Goal: Obtain resource: Obtain resource

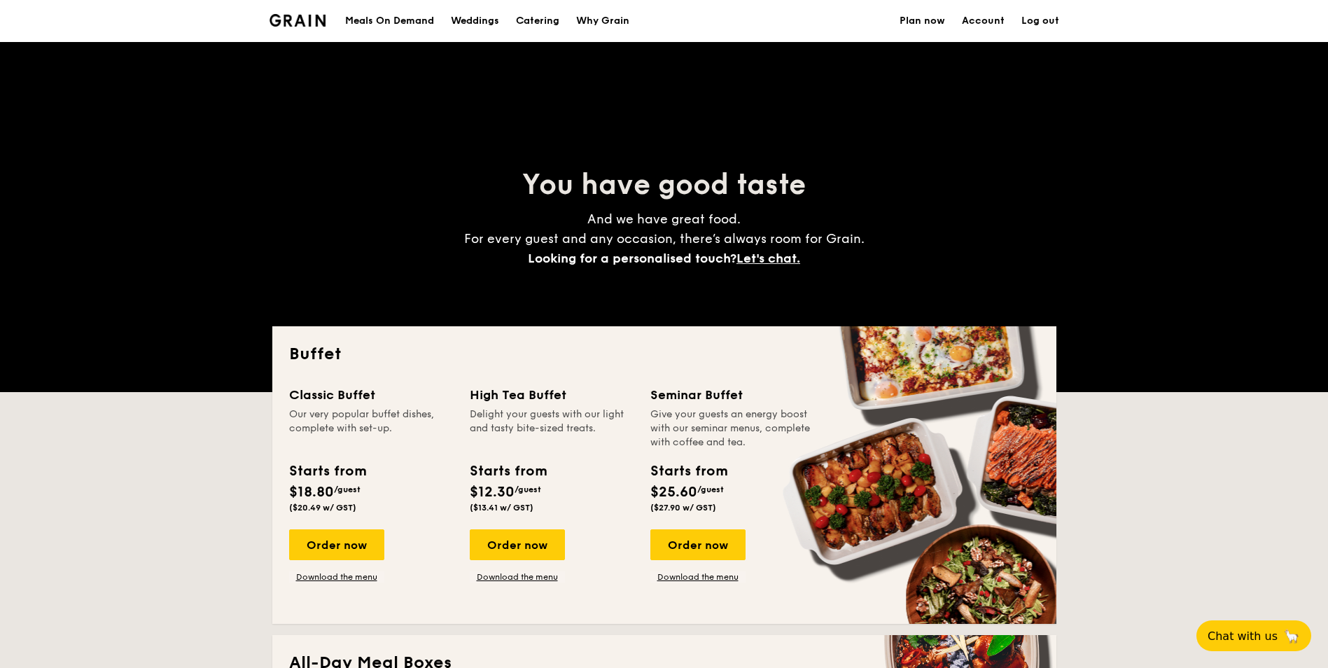
select select
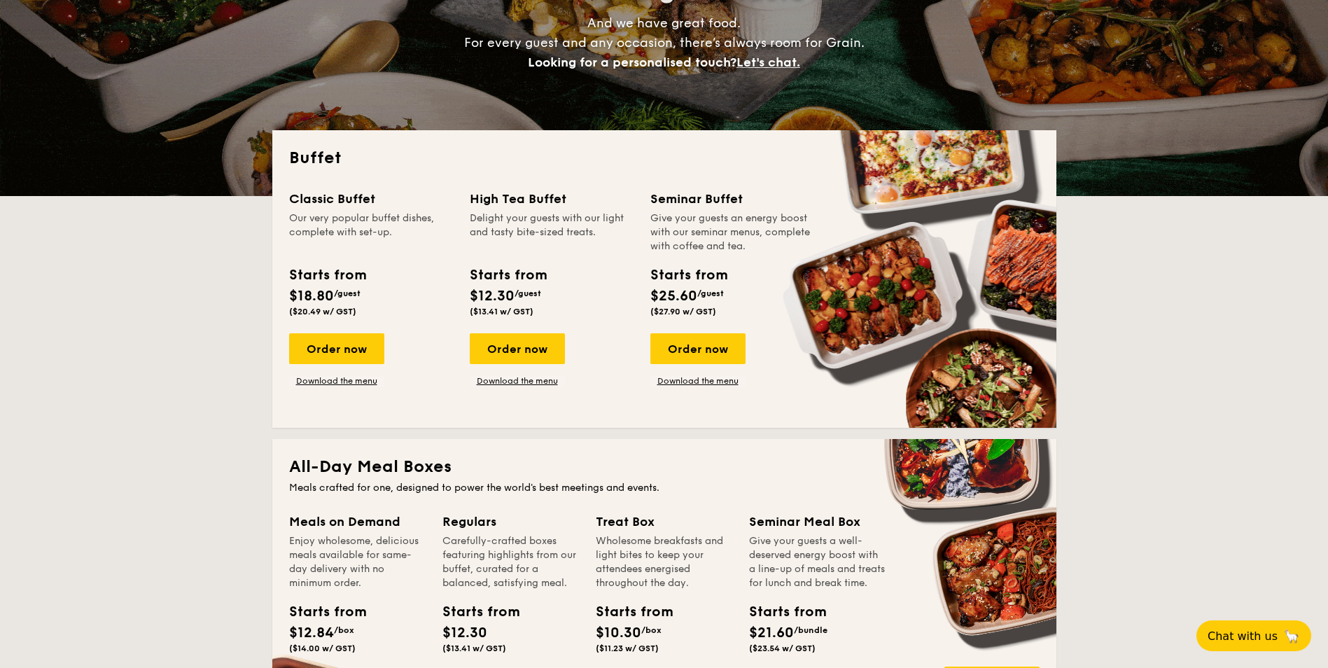
scroll to position [210, 0]
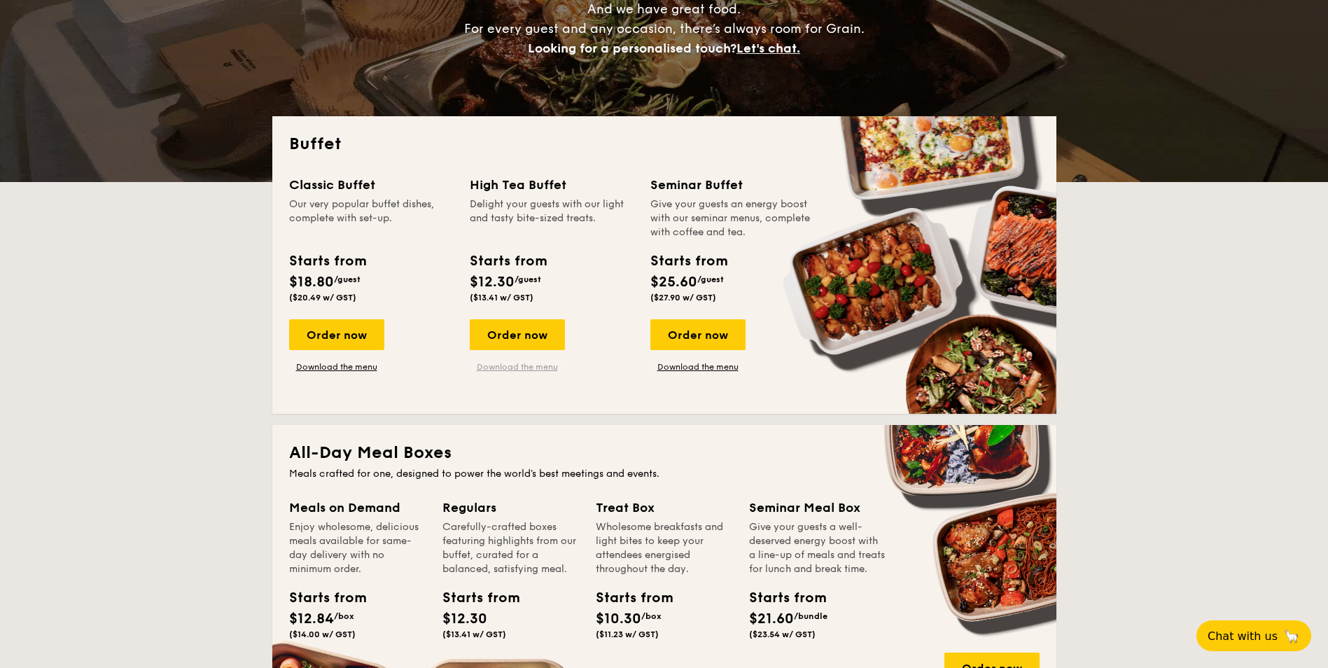
click at [517, 364] on link "Download the menu" at bounding box center [517, 366] width 95 height 11
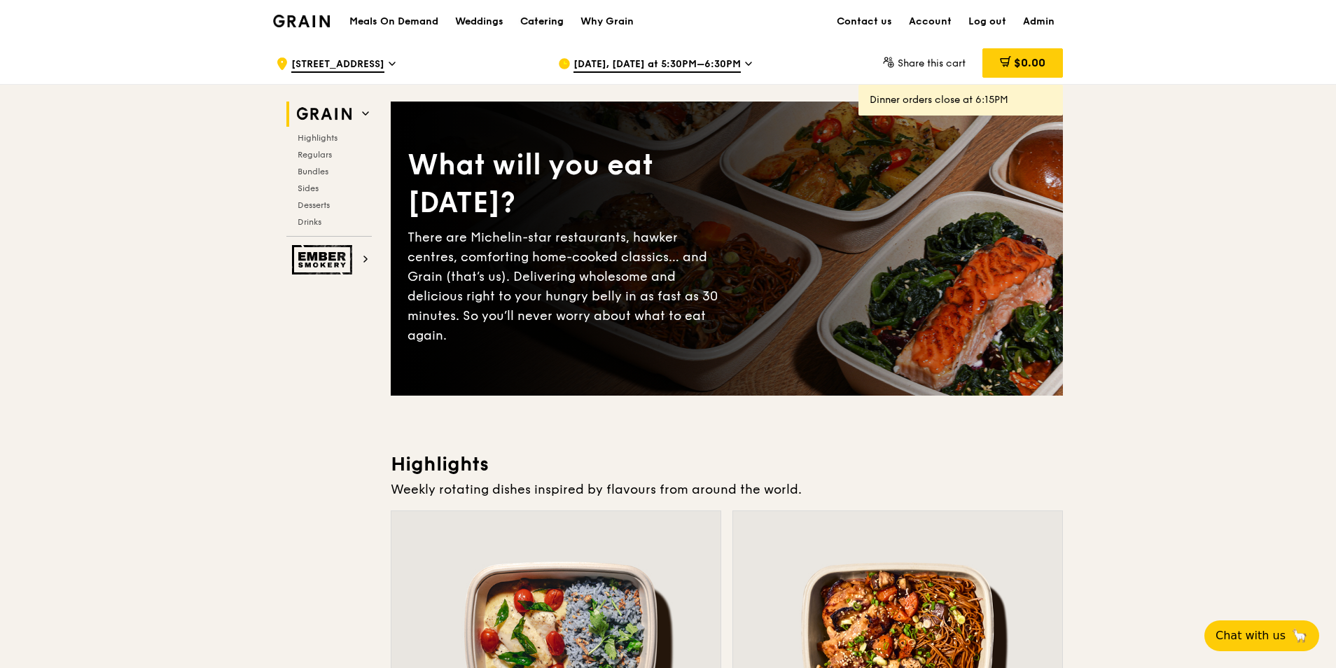
click at [526, 18] on div "Catering" at bounding box center [541, 22] width 43 height 42
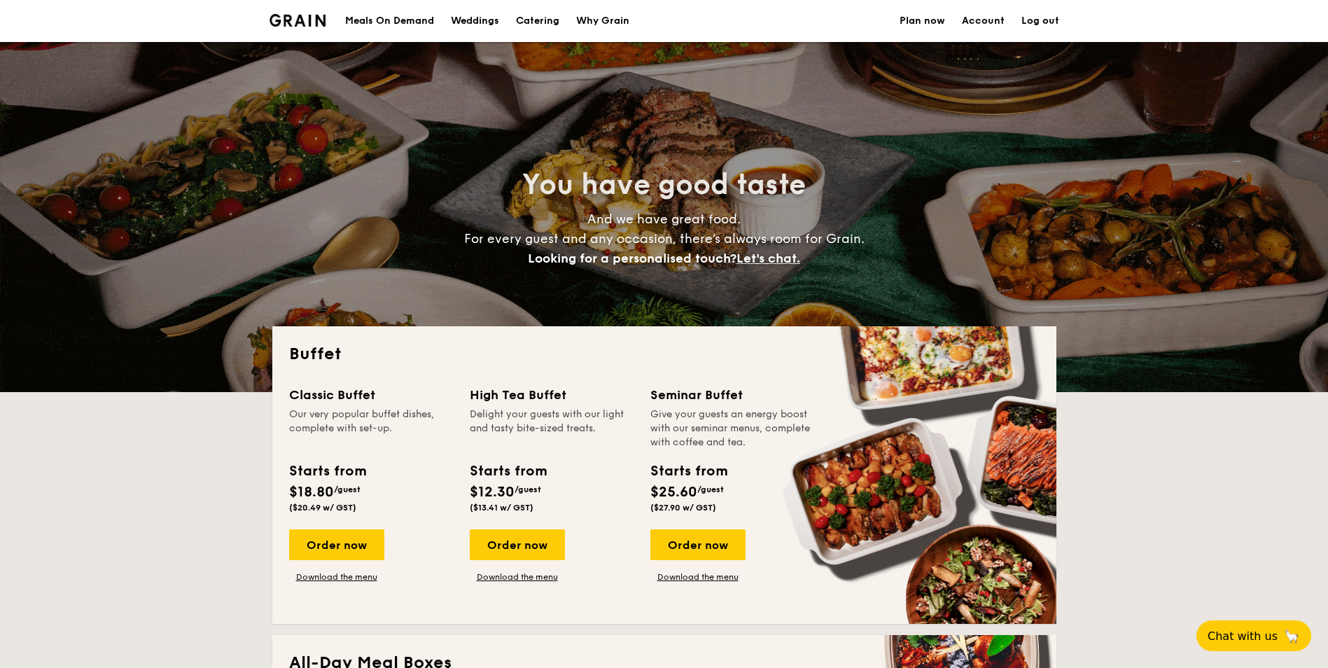
select select
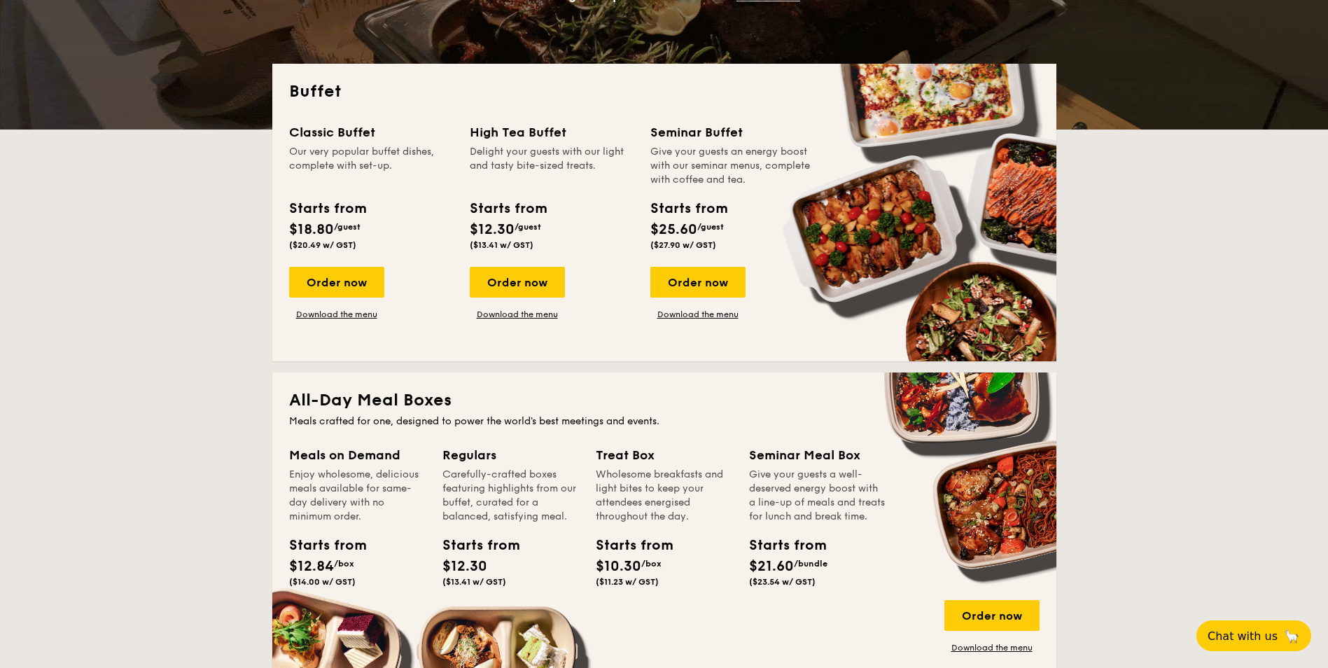
scroll to position [280, 0]
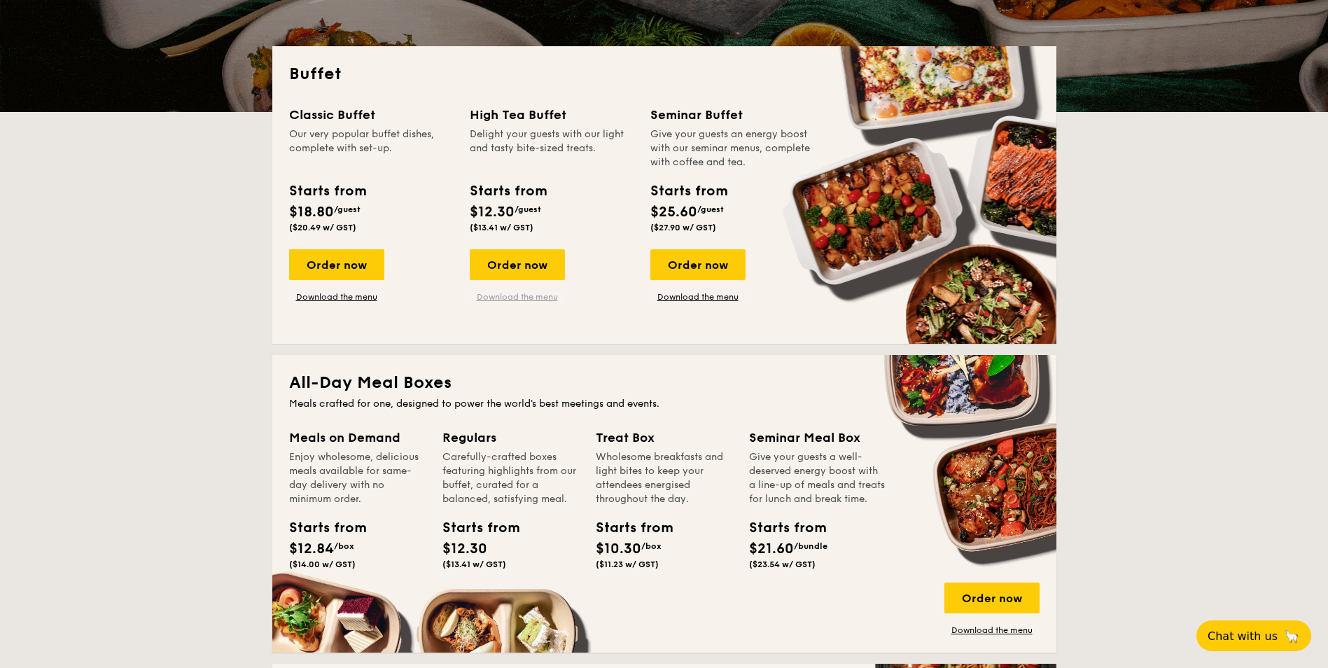
click at [476, 297] on link "Download the menu" at bounding box center [517, 296] width 95 height 11
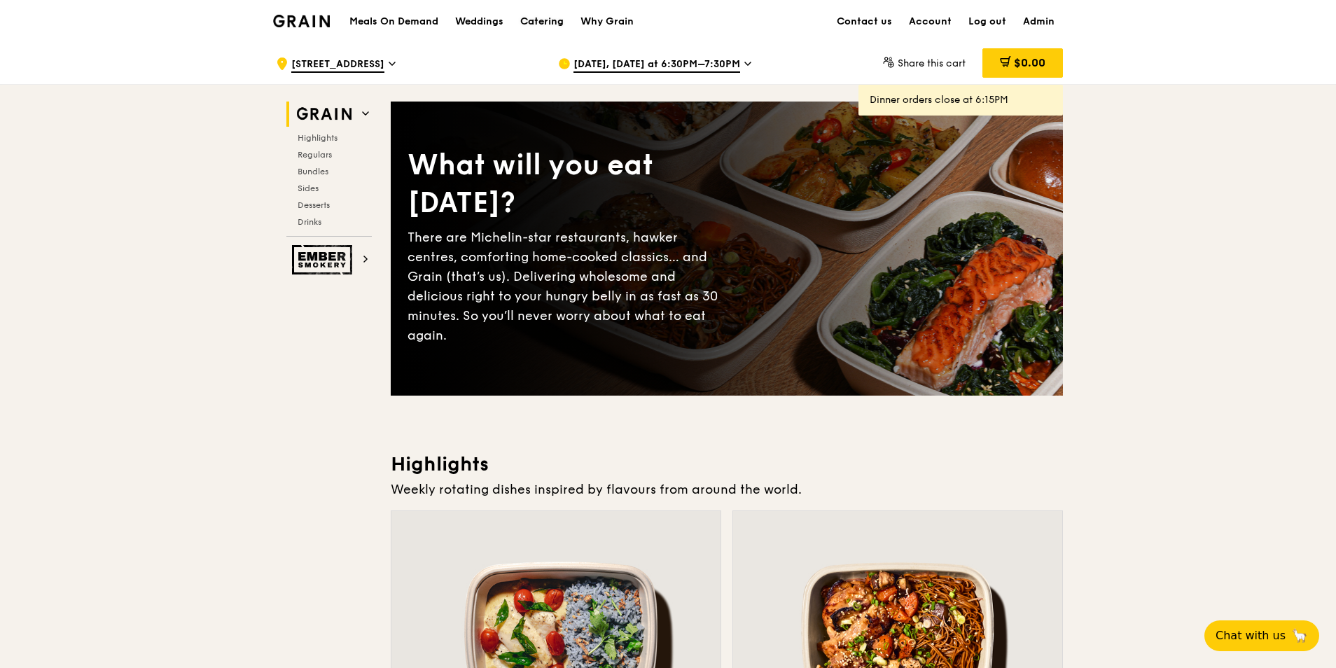
click at [540, 22] on div "Catering" at bounding box center [541, 22] width 43 height 42
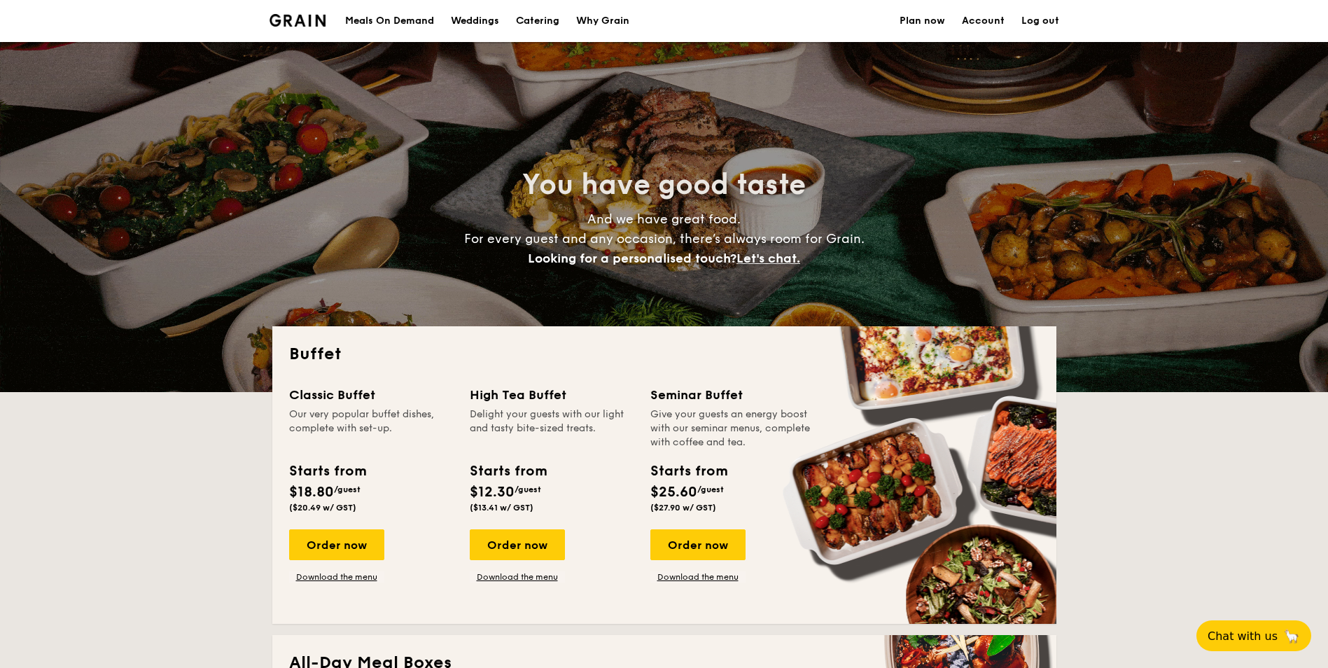
select select
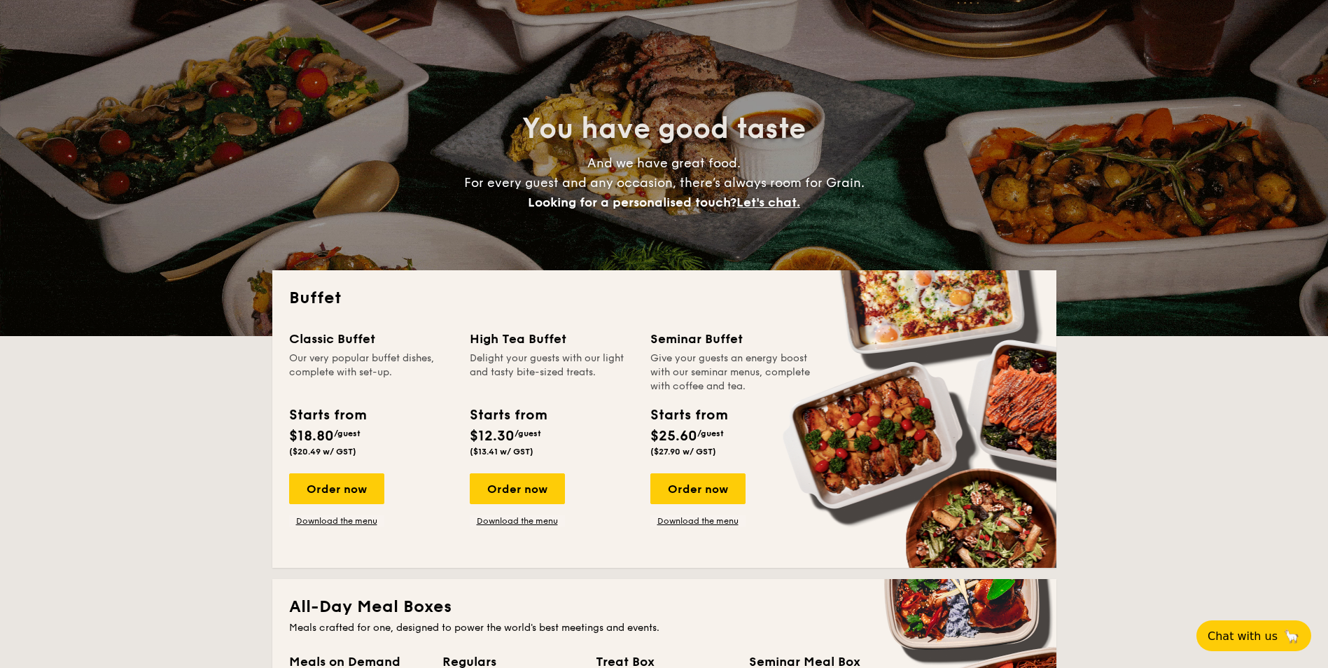
scroll to position [140, 0]
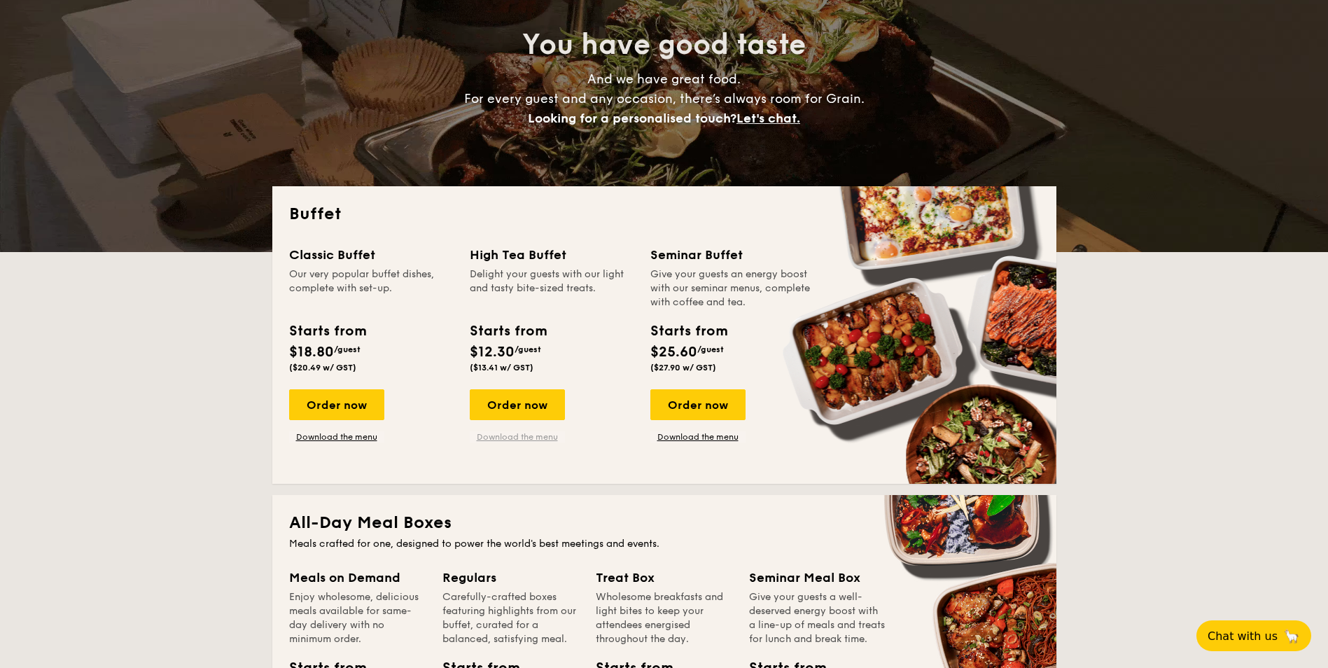
click at [535, 439] on link "Download the menu" at bounding box center [517, 436] width 95 height 11
